Goal: Information Seeking & Learning: Find specific fact

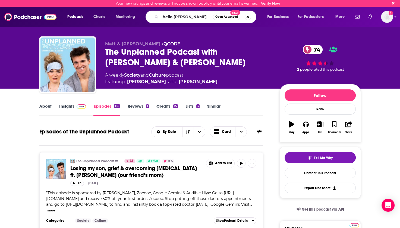
type input "hello prenup"
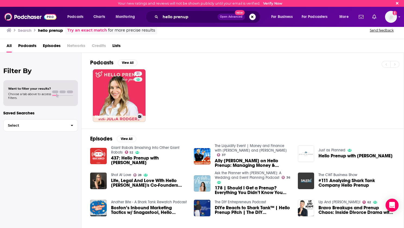
click at [111, 88] on link "31 HelloPrenup" at bounding box center [119, 95] width 53 height 53
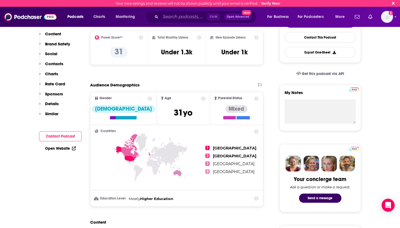
scroll to position [54, 0]
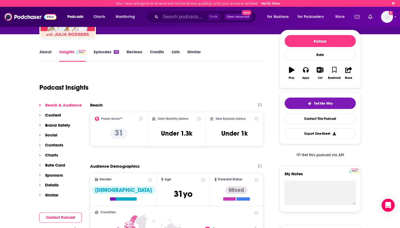
click at [100, 51] on link "Episodes 55" at bounding box center [105, 55] width 25 height 12
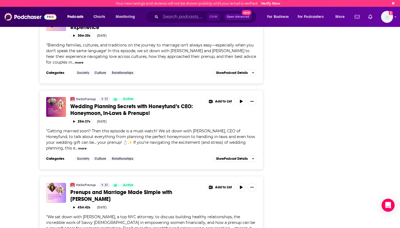
scroll to position [2018, 0]
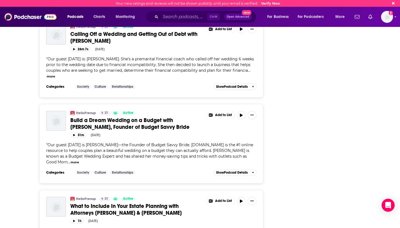
scroll to position [4108, 0]
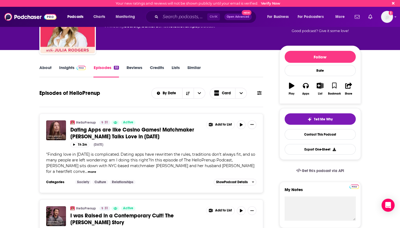
scroll to position [0, 0]
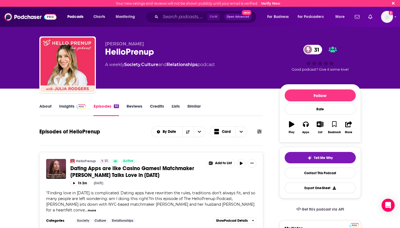
click at [67, 108] on link "Insights" at bounding box center [72, 109] width 27 height 12
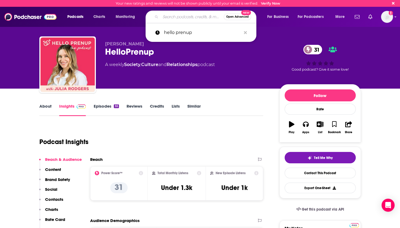
click at [178, 18] on input "Search podcasts, credits, & more..." at bounding box center [191, 16] width 63 height 9
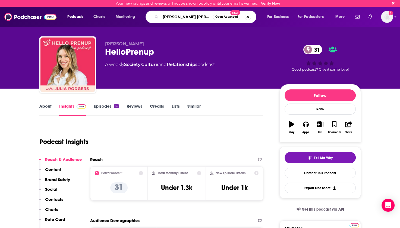
type input "[PERSON_NAME]"
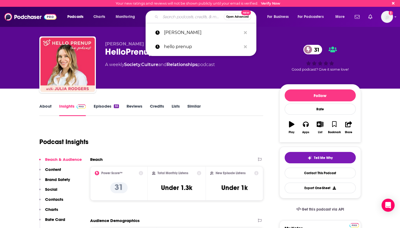
click at [178, 19] on input "Search podcasts, credits, & more..." at bounding box center [191, 16] width 63 height 9
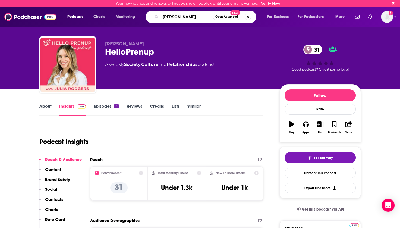
type input "[PERSON_NAME]"
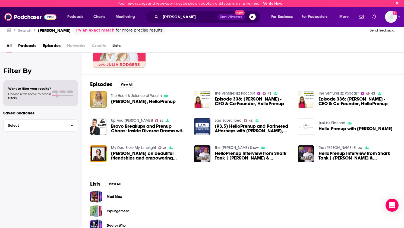
scroll to position [63, 0]
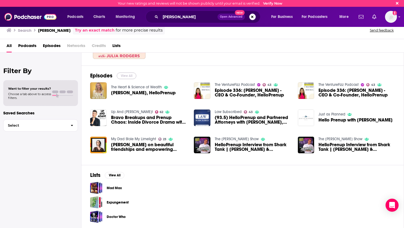
click at [130, 75] on button "View All" at bounding box center [127, 75] width 20 height 7
